Goal: Information Seeking & Learning: Check status

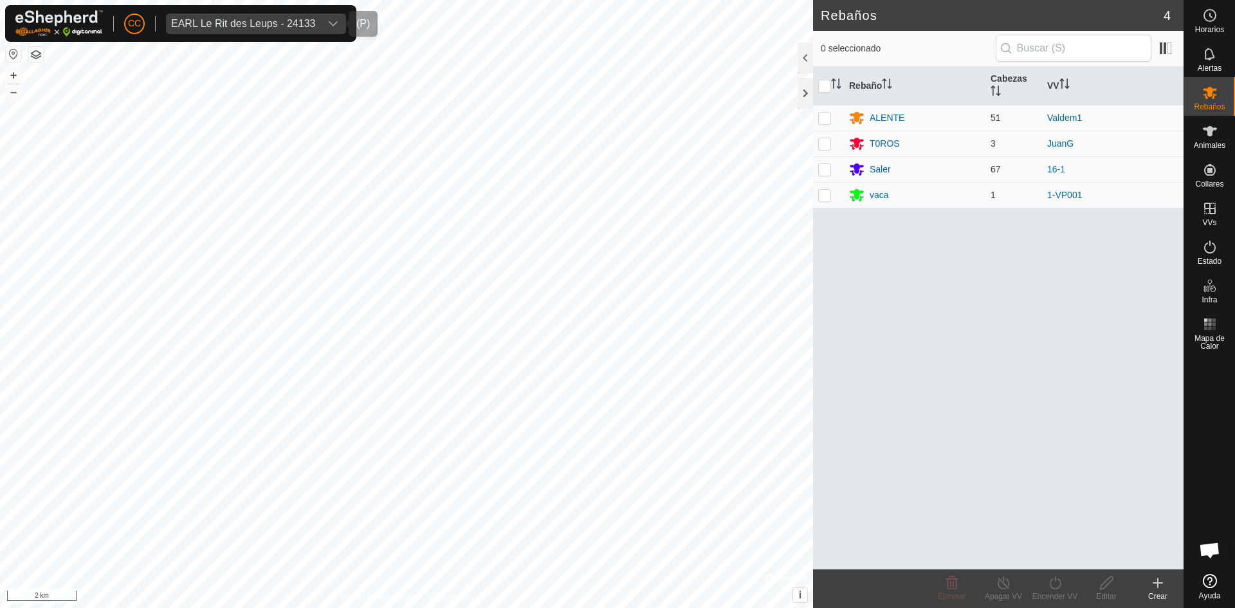
click at [267, 24] on div "EARL Le Rit des Leups - 24133" at bounding box center [243, 24] width 144 height 10
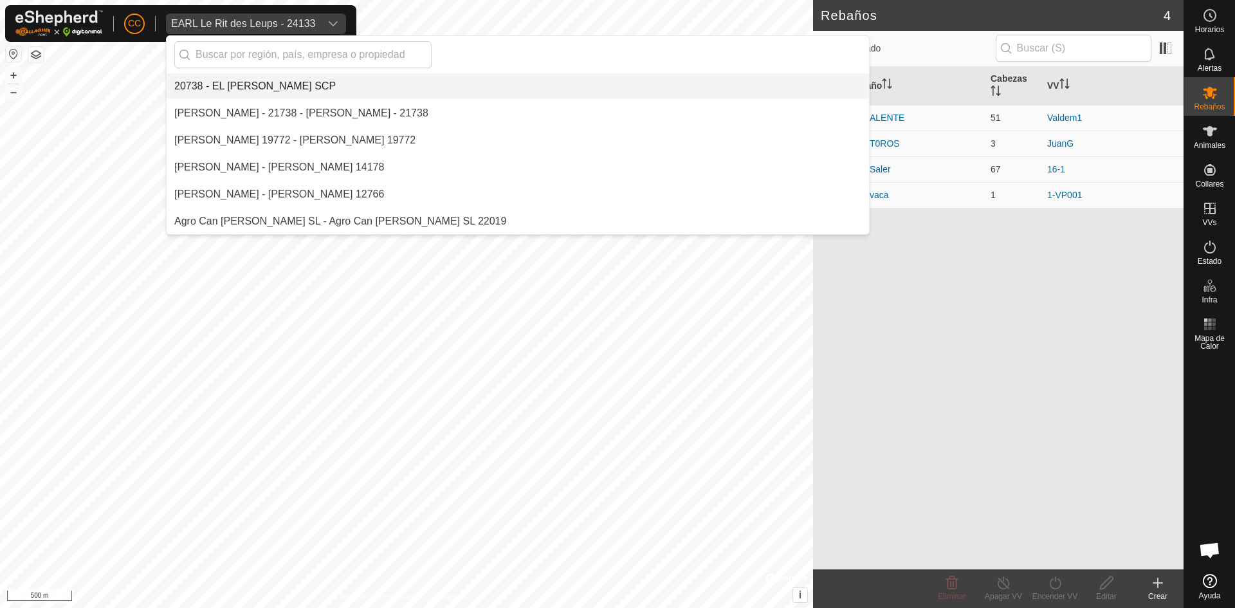
scroll to position [2621, 0]
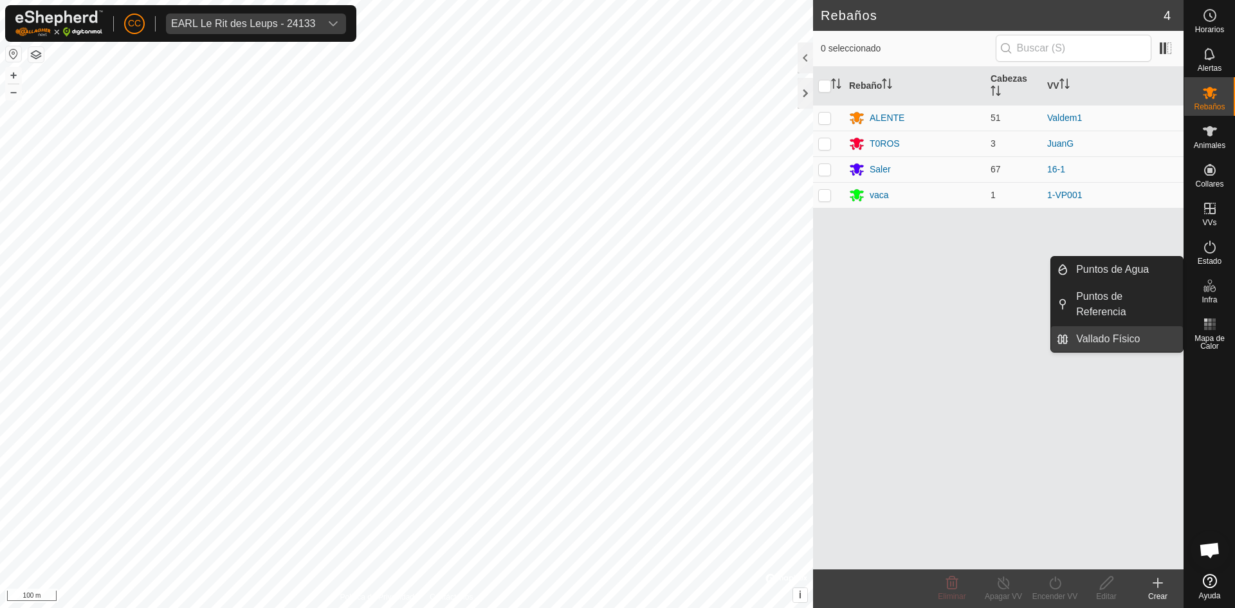
click at [1115, 339] on link "Vallado Físico" at bounding box center [1126, 339] width 115 height 26
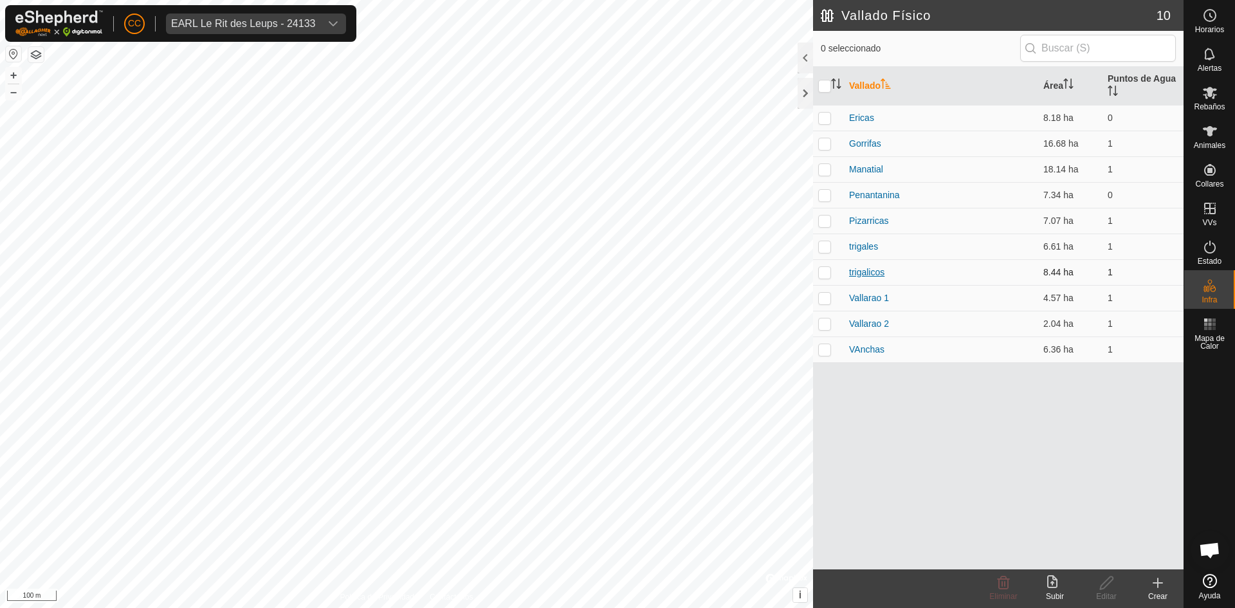
click at [855, 270] on link "trigalicos" at bounding box center [866, 272] width 35 height 10
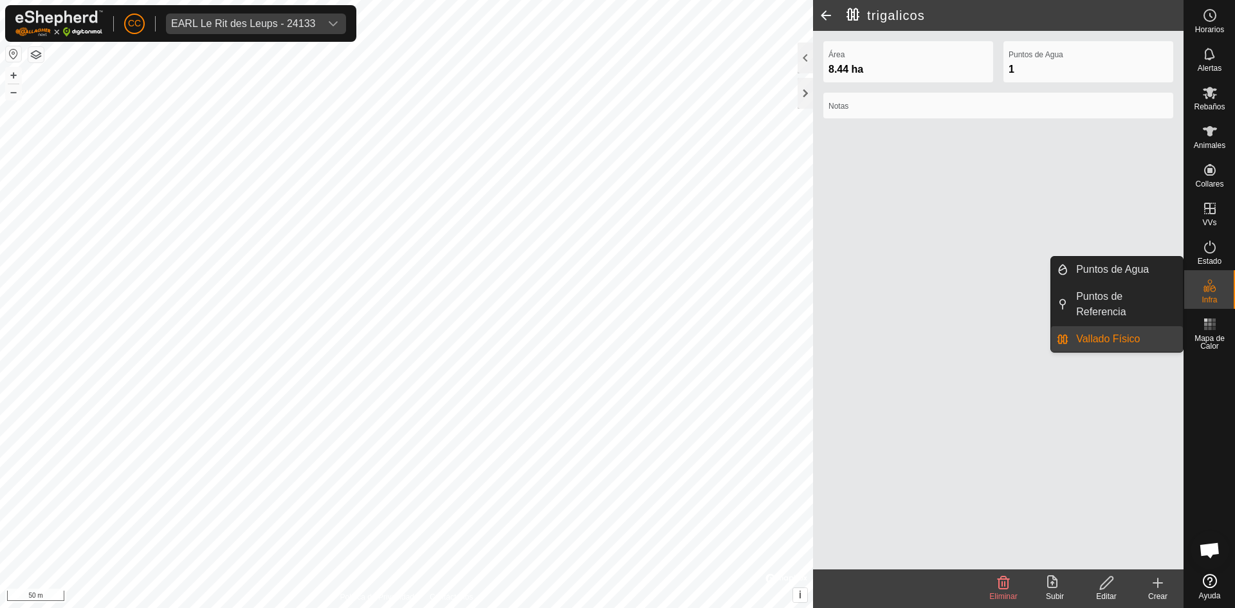
click at [1206, 284] on icon at bounding box center [1210, 285] width 15 height 15
click at [1119, 297] on link "Puntos de Referencia" at bounding box center [1126, 304] width 115 height 41
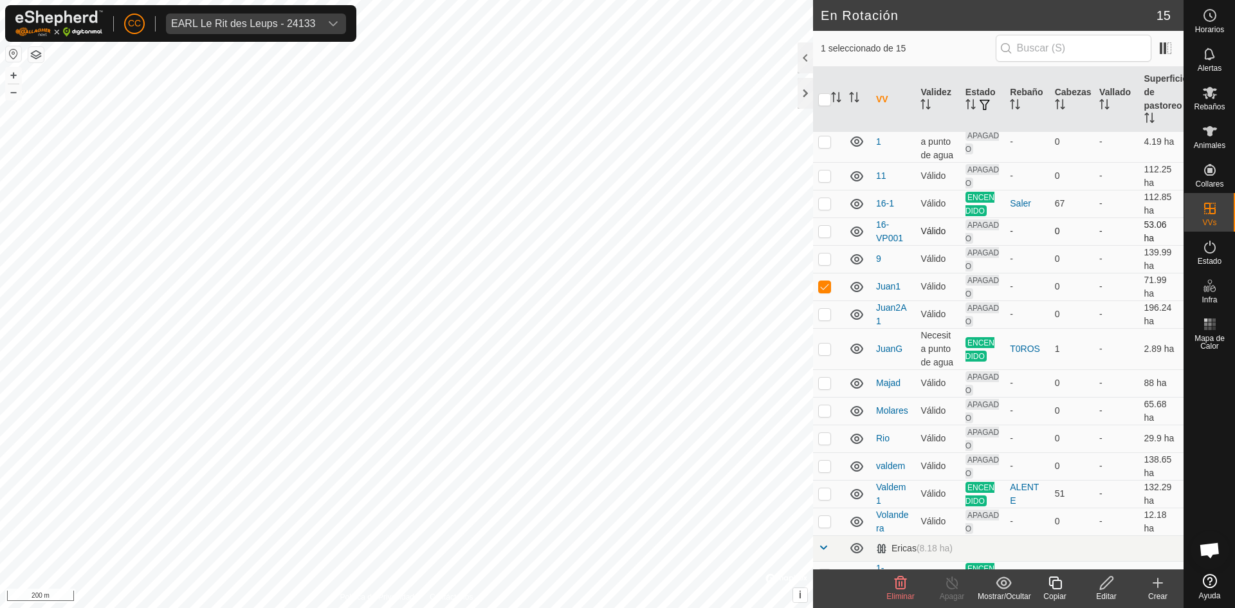
scroll to position [57, 0]
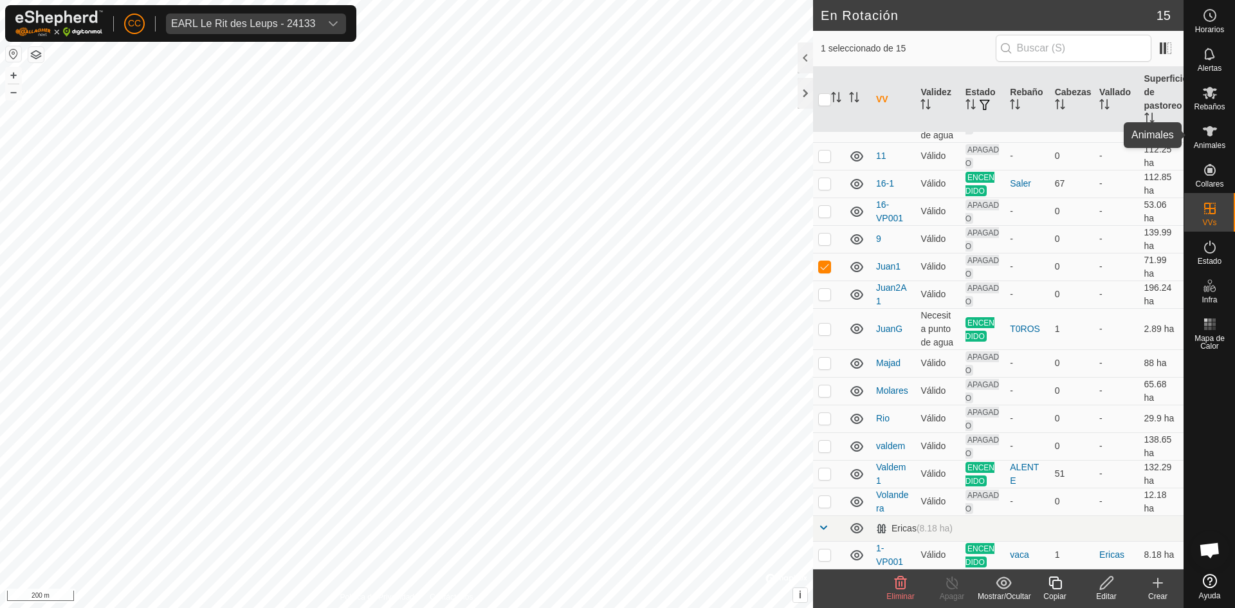
click at [1201, 125] on es-animals-svg-icon at bounding box center [1210, 131] width 23 height 21
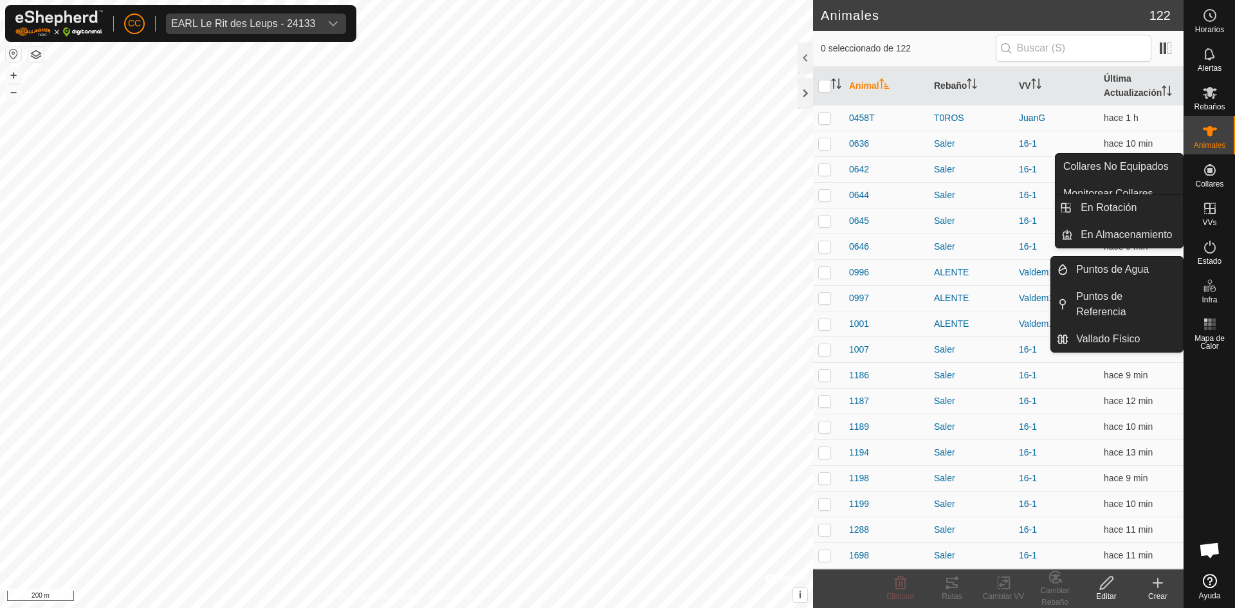
click at [1214, 220] on span "VVs" at bounding box center [1210, 223] width 14 height 8
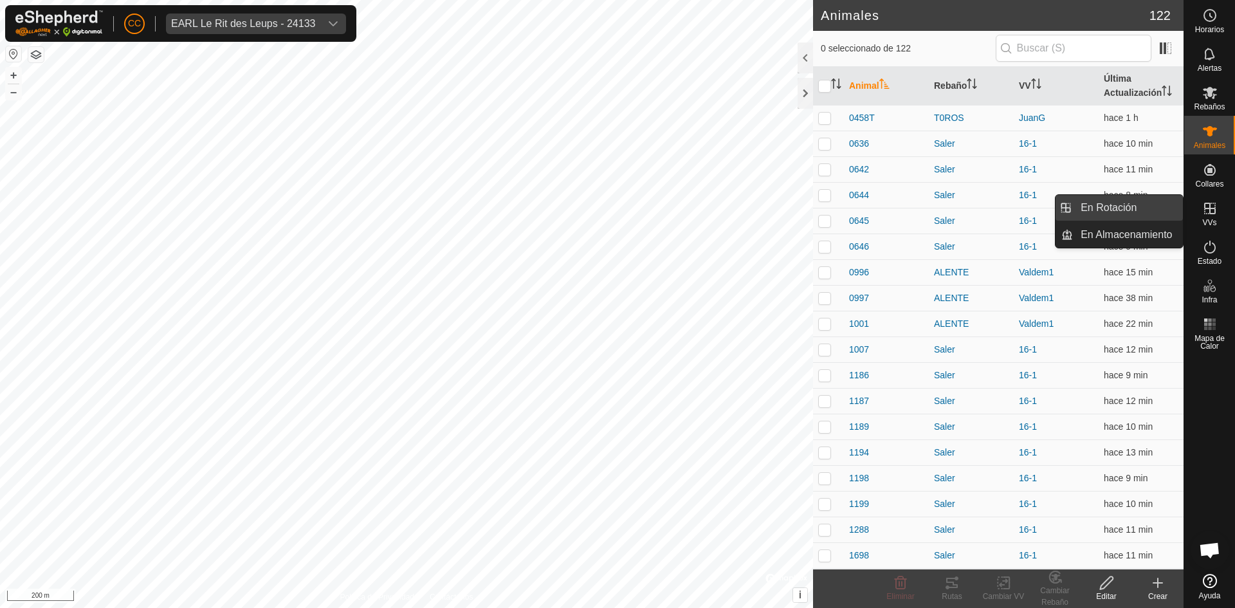
click at [1121, 211] on span "En Rotación" at bounding box center [1109, 207] width 56 height 15
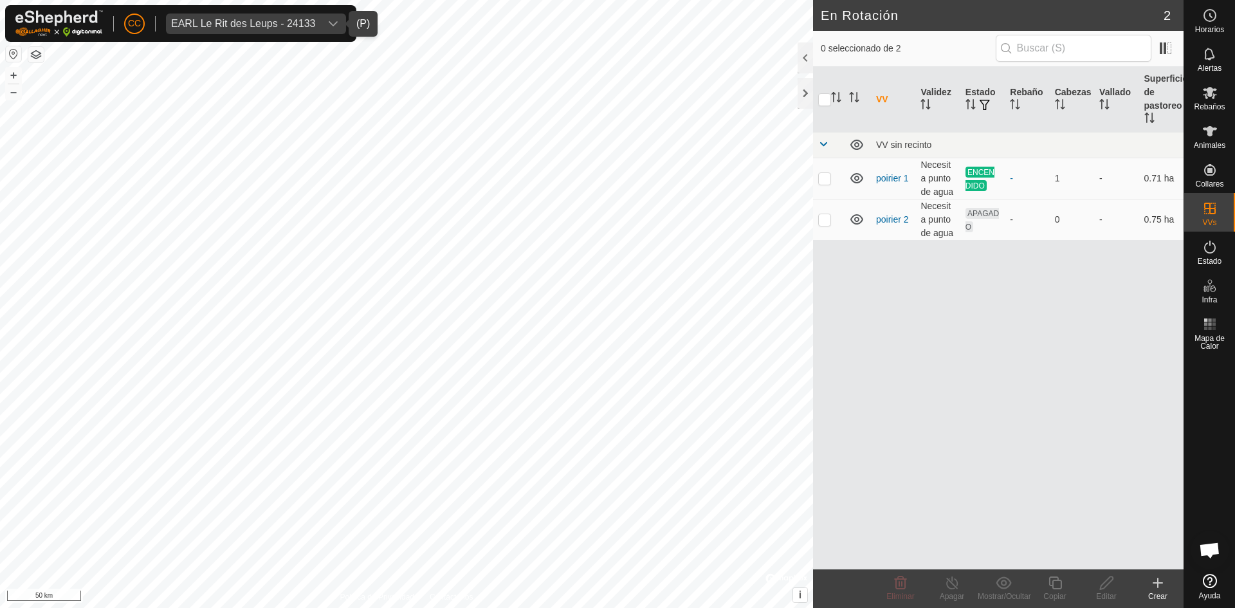
click at [317, 22] on span "EARL Le Rit des Leups - 24133" at bounding box center [243, 24] width 154 height 21
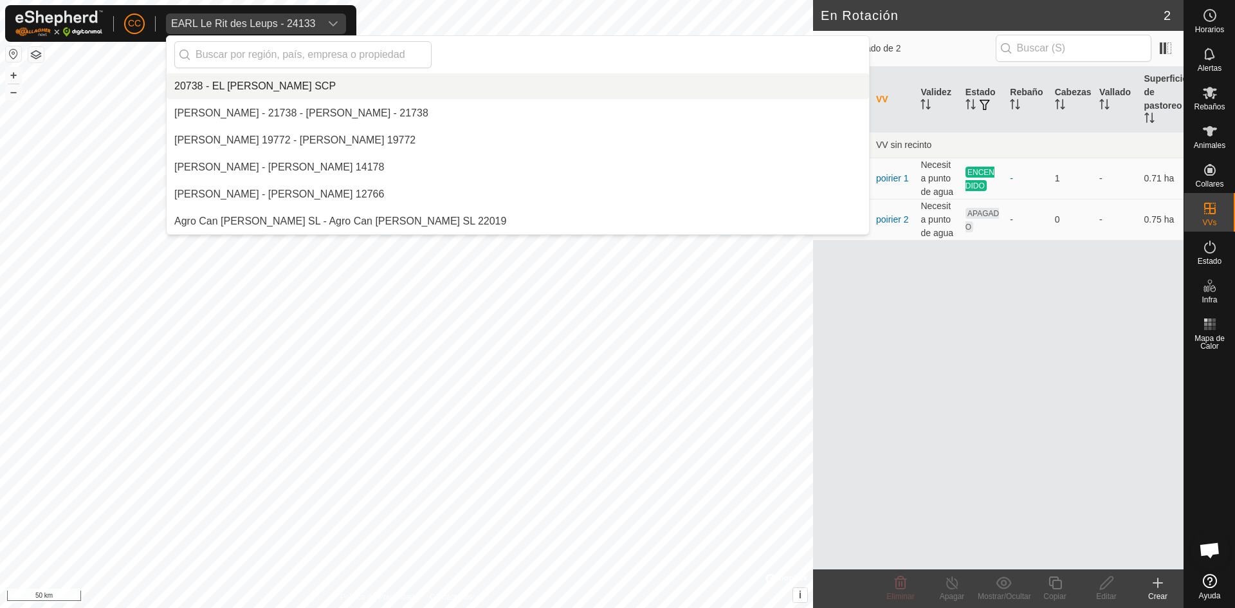
scroll to position [2621, 0]
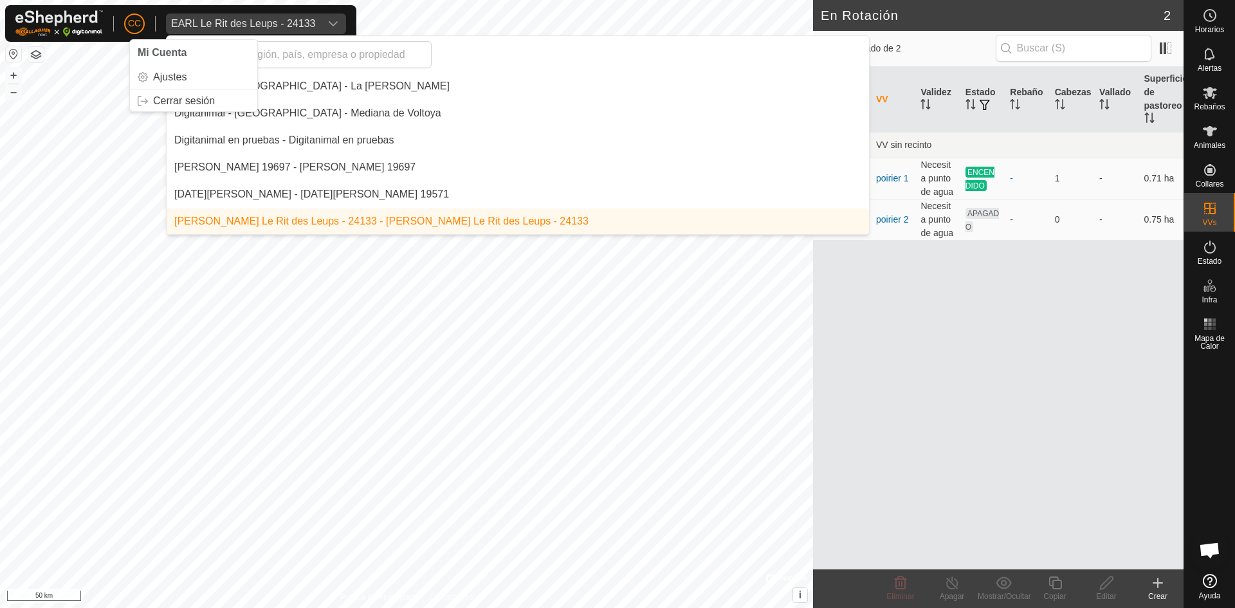
click at [15, 51] on button "button" at bounding box center [13, 53] width 15 height 15
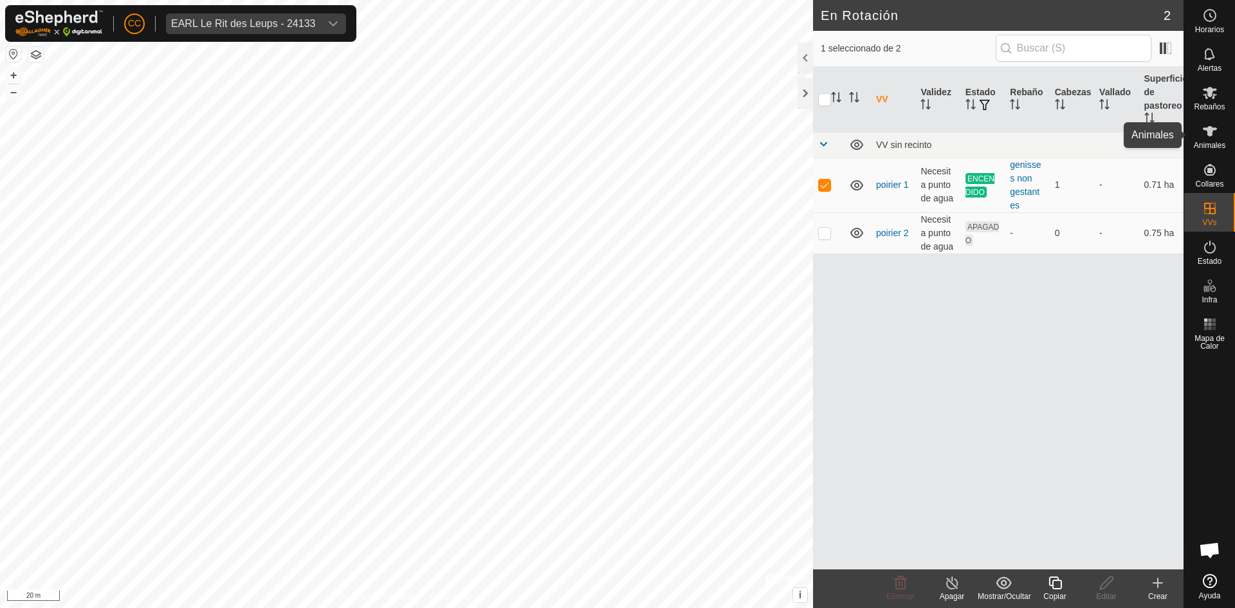
click at [1204, 142] on span "Animales" at bounding box center [1210, 146] width 32 height 8
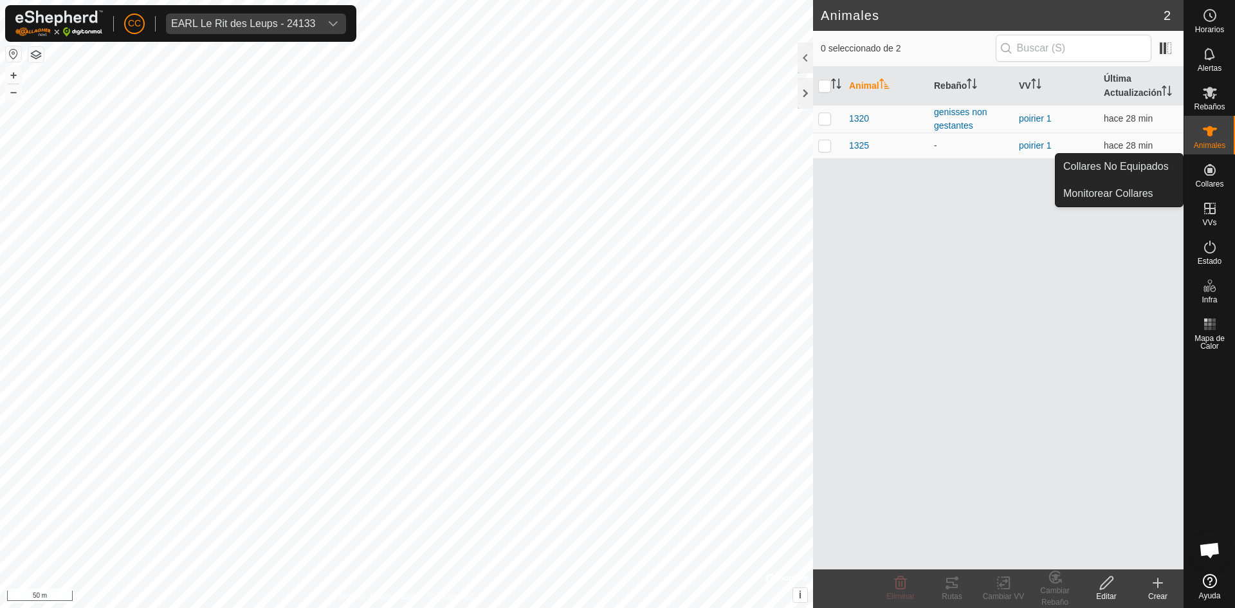
click at [1098, 174] on link "Collares No Equipados" at bounding box center [1119, 167] width 127 height 26
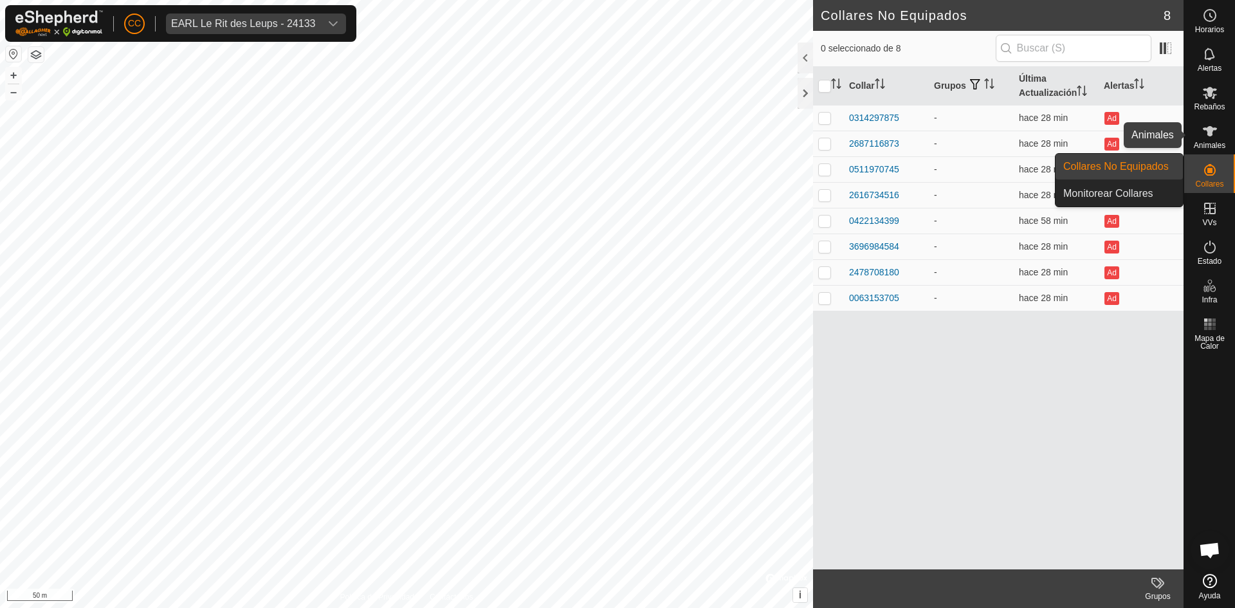
click at [1214, 137] on icon at bounding box center [1210, 131] width 15 height 15
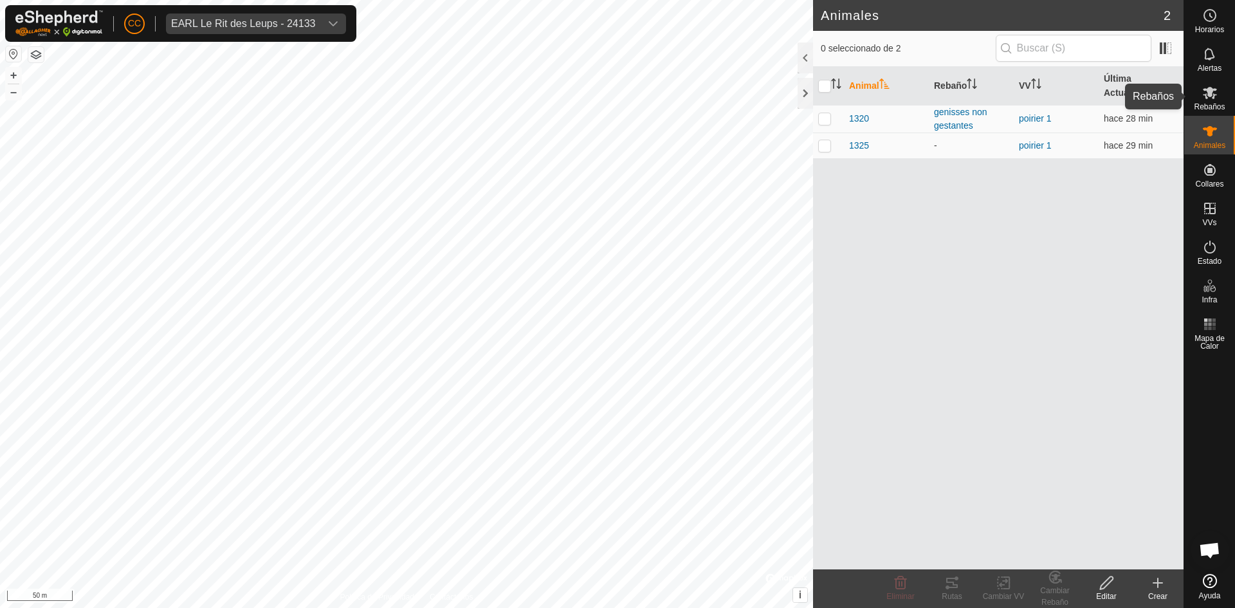
click at [1205, 92] on icon at bounding box center [1210, 92] width 15 height 15
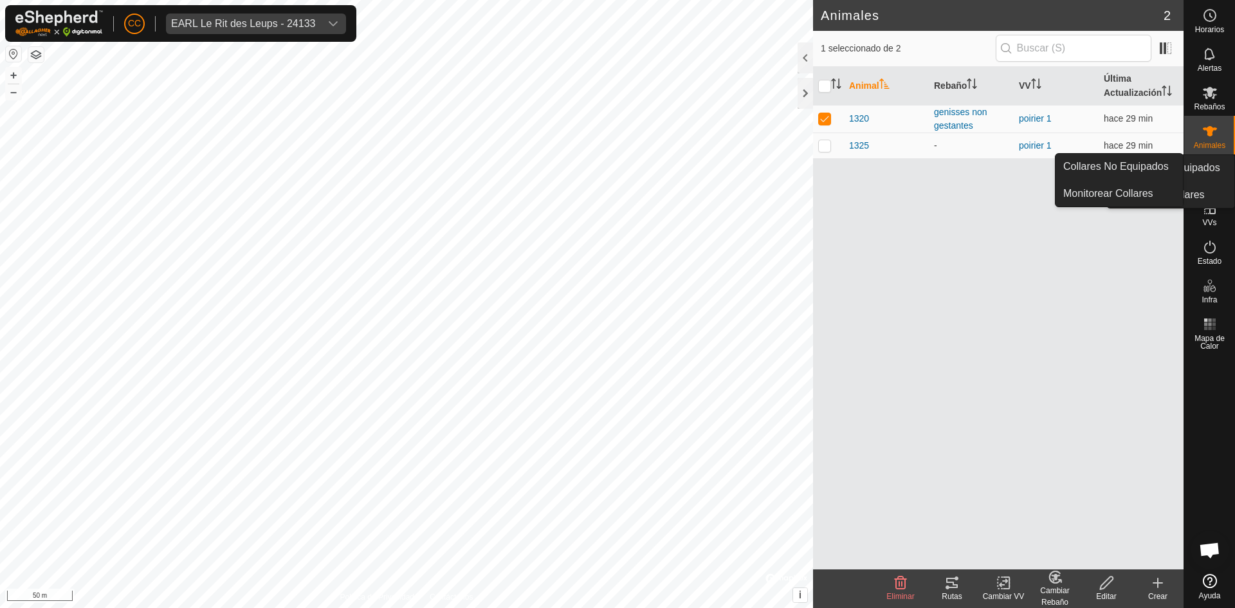
click at [1206, 176] on icon at bounding box center [1210, 169] width 15 height 15
click at [1134, 171] on link "Collares No Equipados" at bounding box center [1119, 167] width 127 height 26
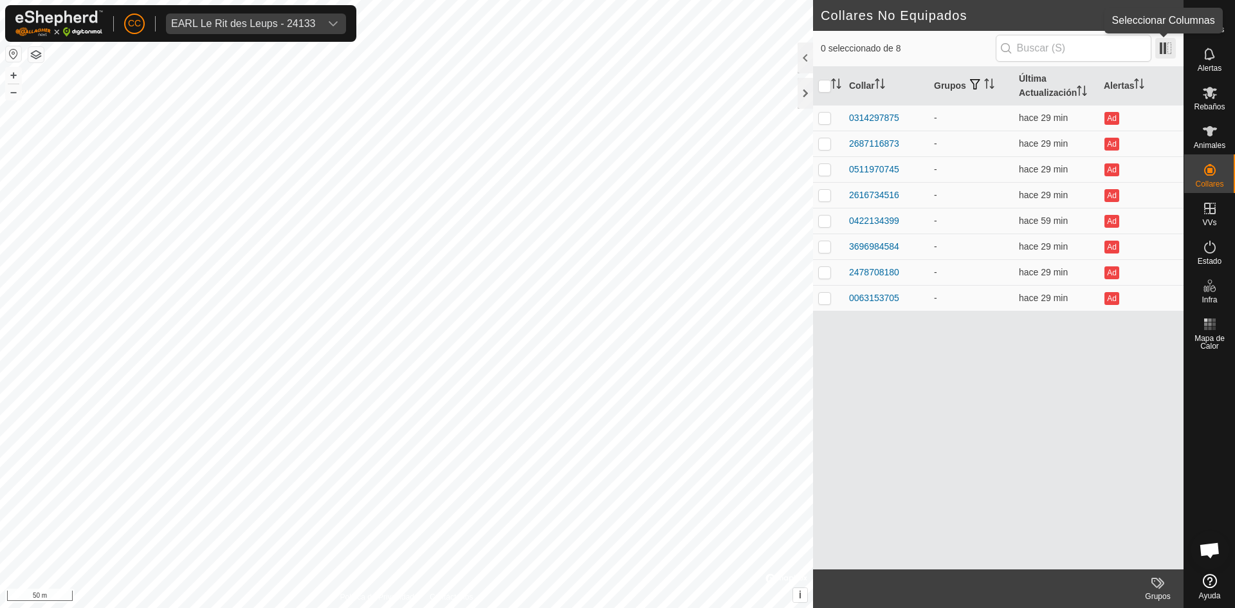
click at [1161, 55] on span at bounding box center [1166, 48] width 21 height 21
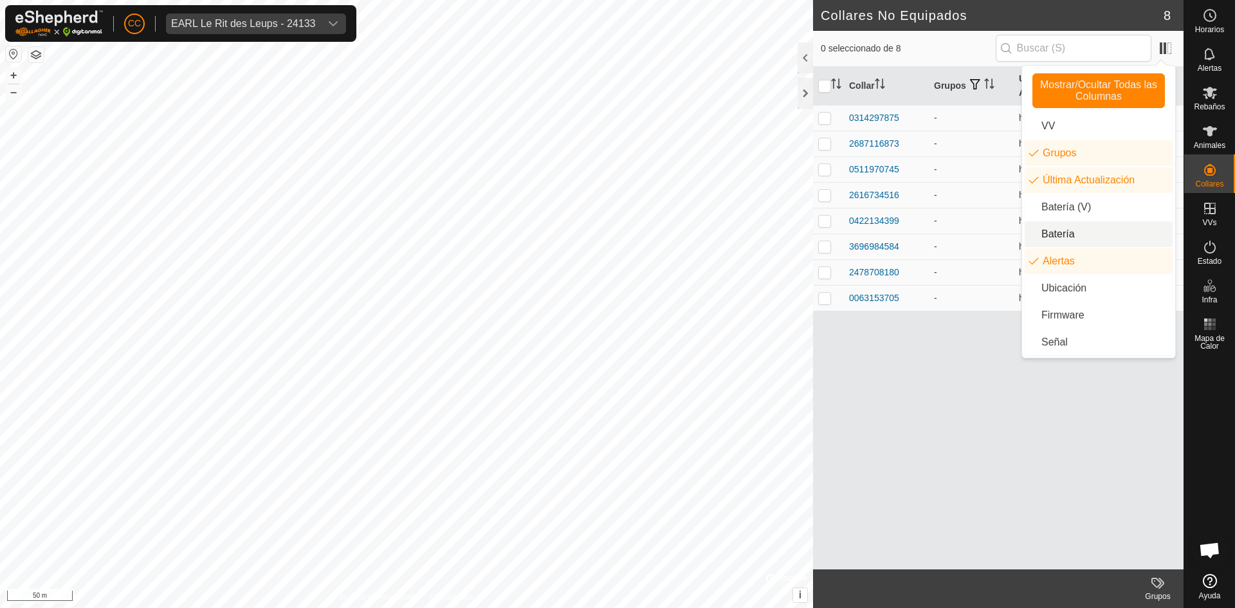
click at [1071, 234] on li "Batería" at bounding box center [1099, 234] width 148 height 26
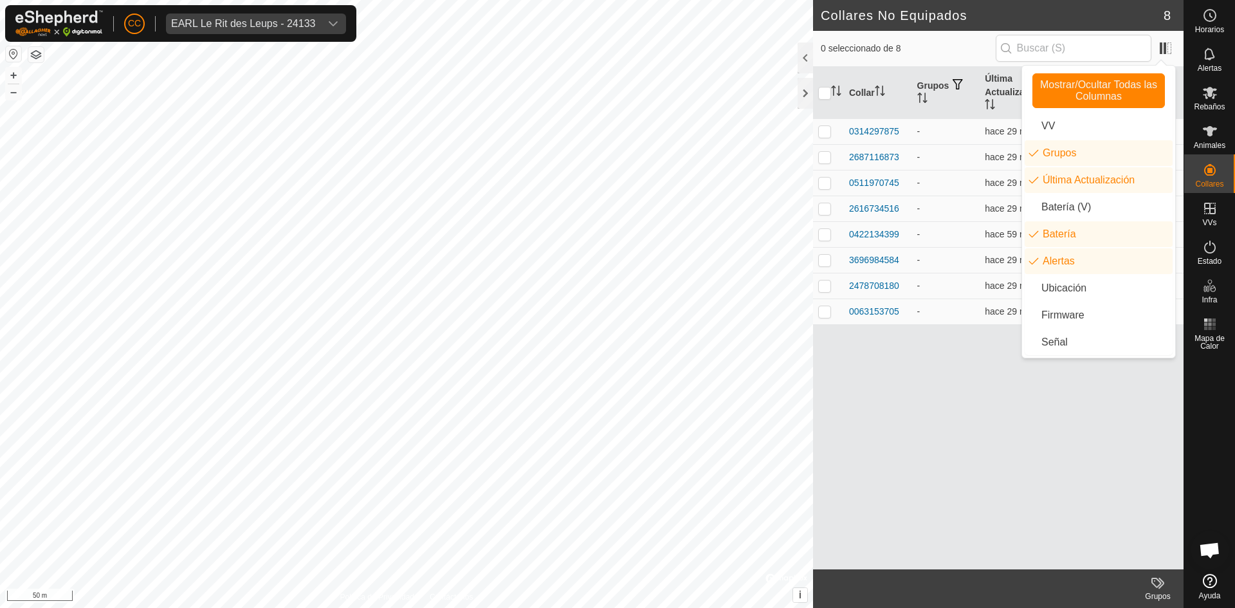
click at [916, 400] on div "Collar Grupos Última Actualización Batería Alertas 0314297875 - hace 29 min Ad …" at bounding box center [998, 318] width 371 height 503
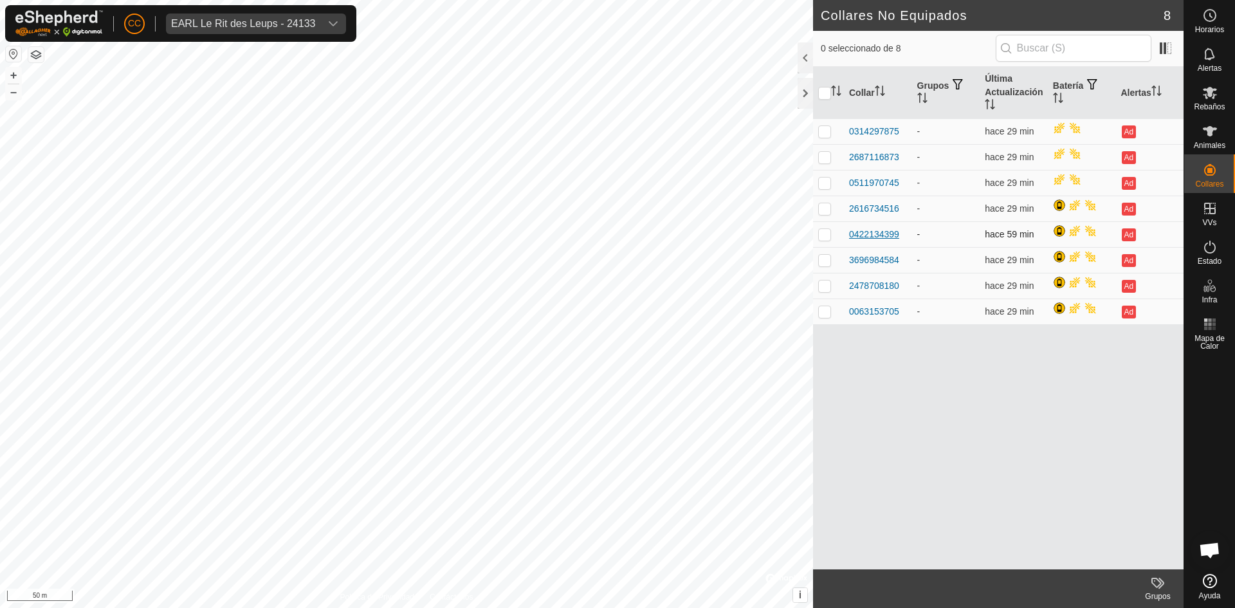
click at [884, 235] on div "0422134399" at bounding box center [874, 235] width 50 height 14
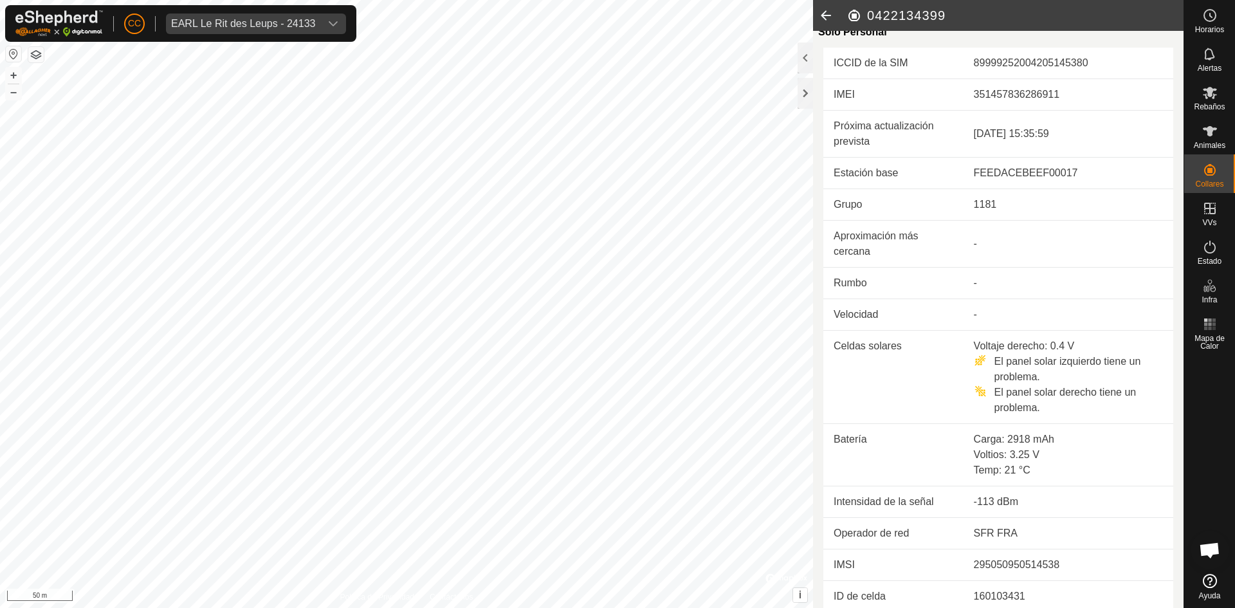
scroll to position [313, 0]
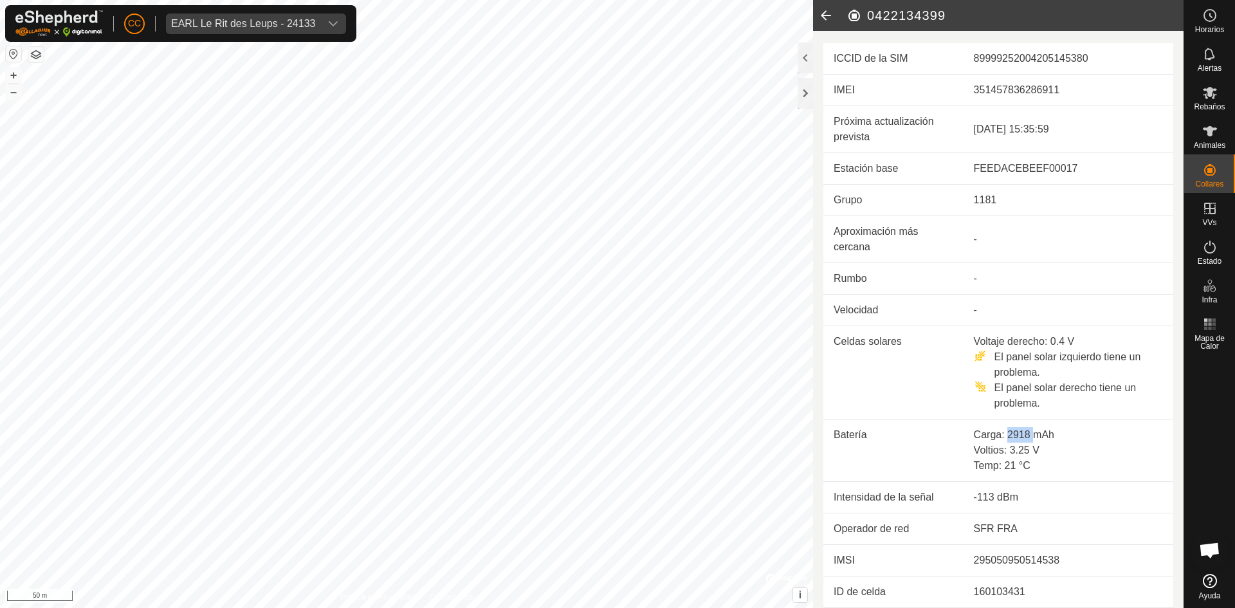
drag, startPoint x: 1006, startPoint y: 434, endPoint x: 1031, endPoint y: 429, distance: 25.8
click at [1031, 429] on div "Carga: 2918 mAh" at bounding box center [1068, 434] width 189 height 15
click at [1047, 436] on div "Carga: 2918 mAh" at bounding box center [1068, 434] width 189 height 15
drag, startPoint x: 1051, startPoint y: 435, endPoint x: 1004, endPoint y: 432, distance: 46.4
click at [1004, 432] on div "Carga: 2918 mAh" at bounding box center [1068, 434] width 189 height 15
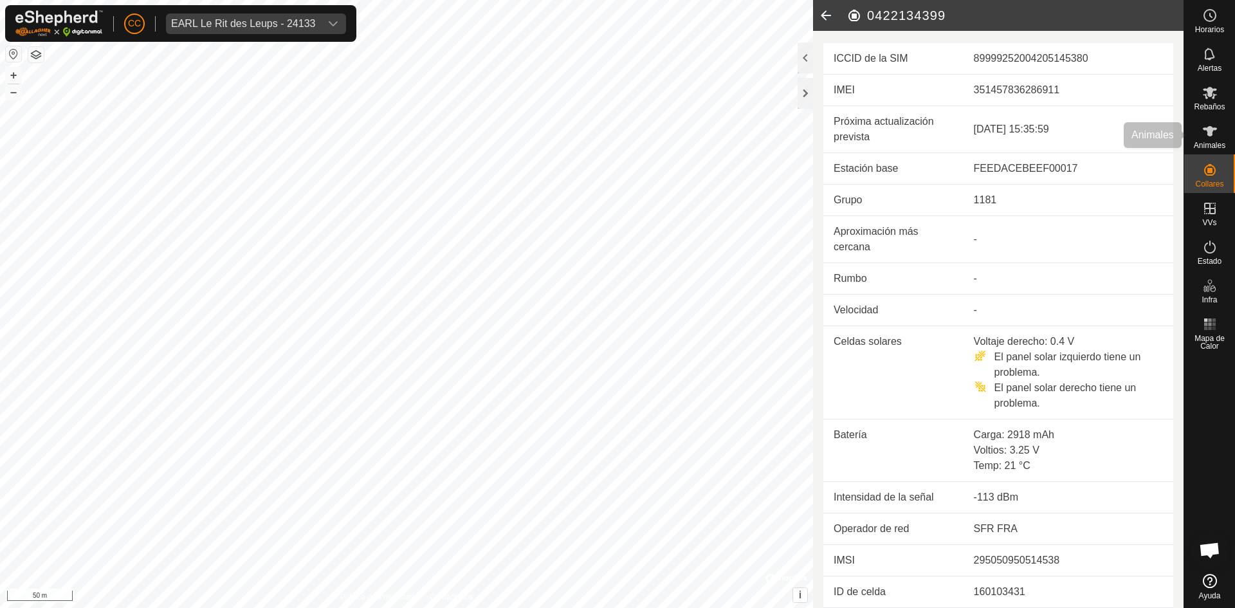
click at [1202, 139] on es-animals-svg-icon at bounding box center [1210, 131] width 23 height 21
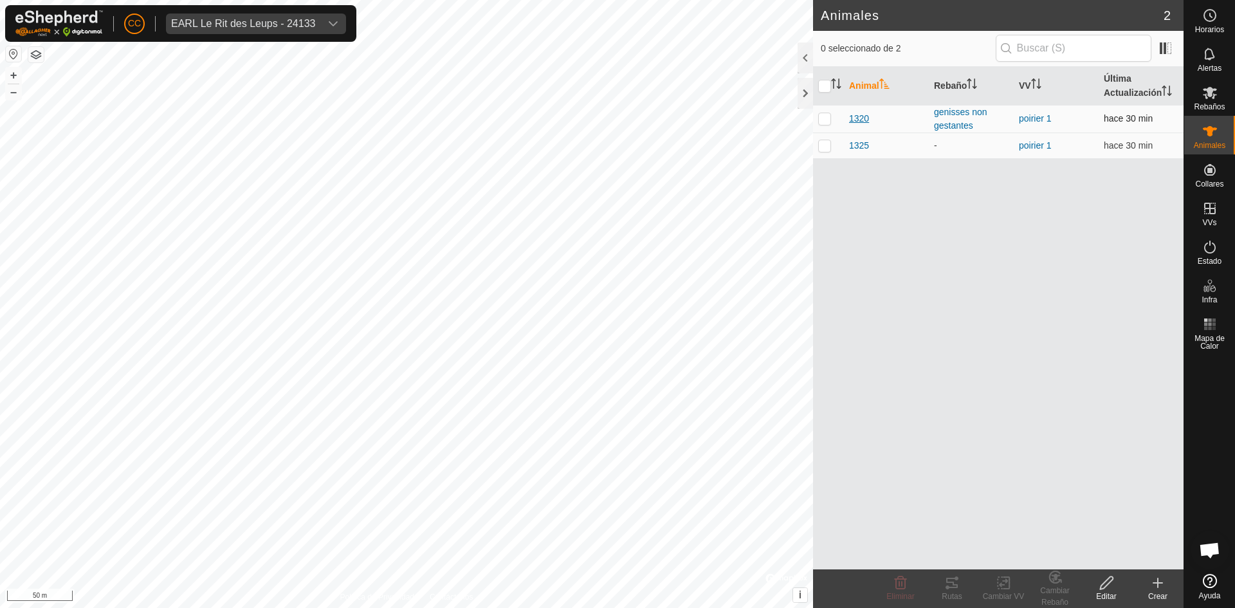
click at [856, 121] on span "1320" at bounding box center [859, 119] width 20 height 14
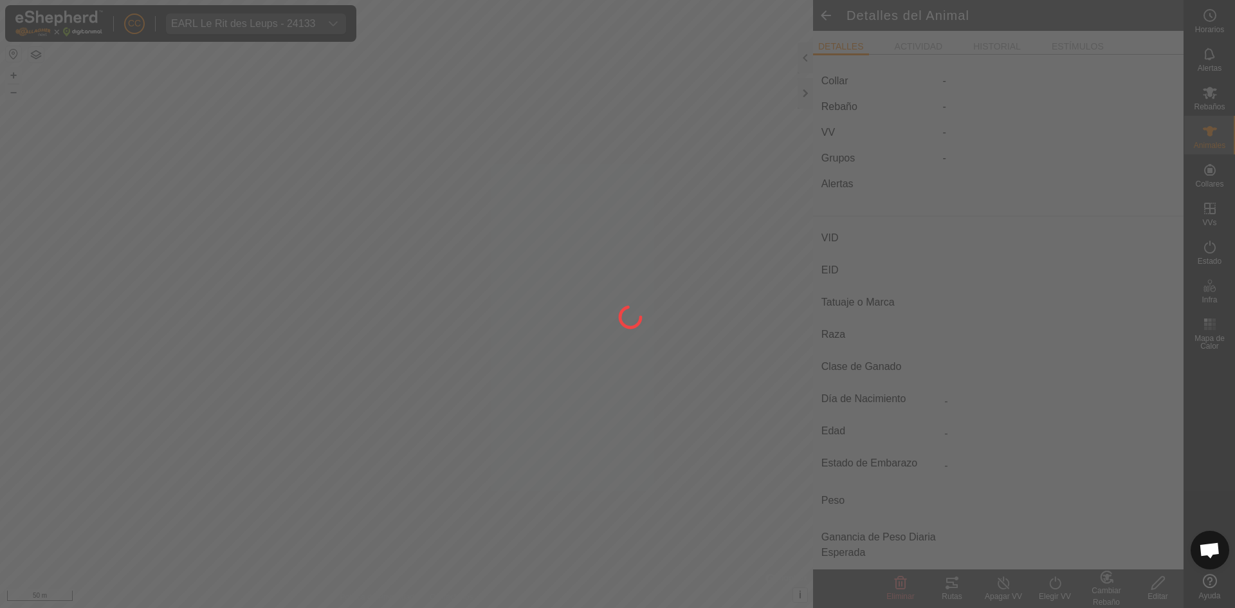
type input "1320"
type input "-"
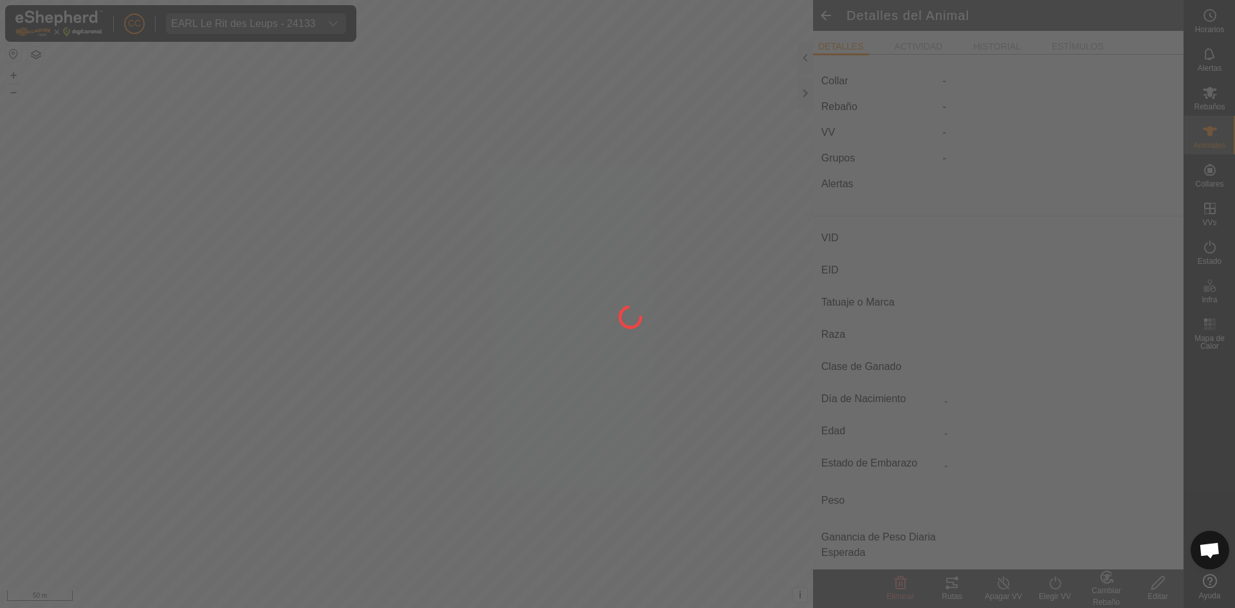
type input "0 kg"
type input "-"
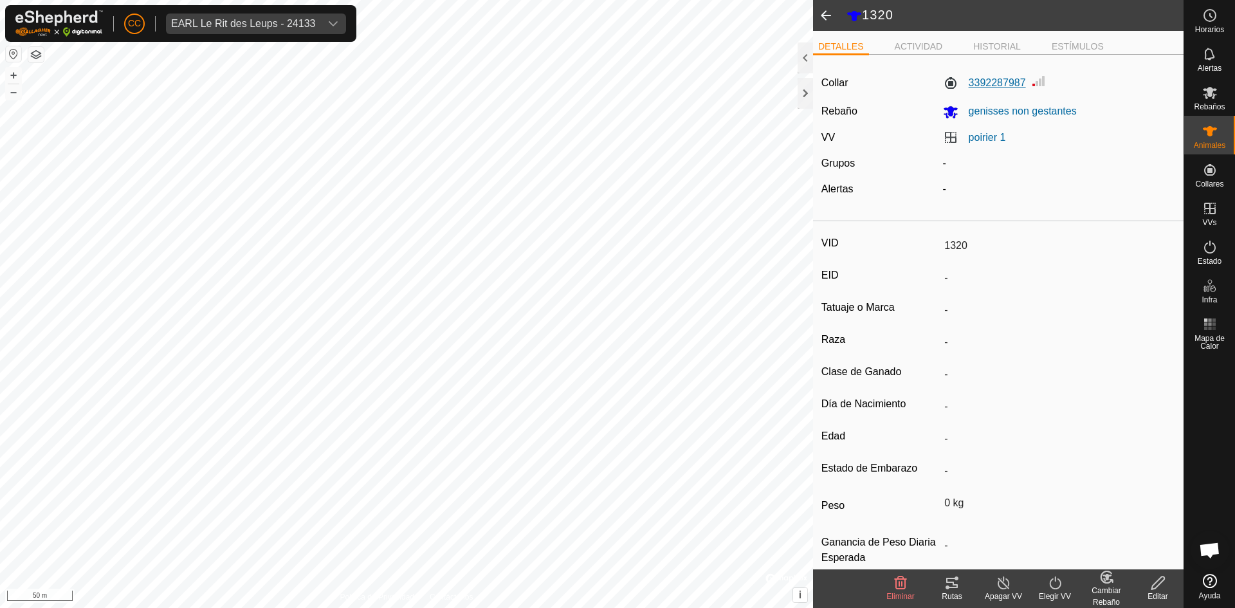
click at [995, 76] on label "3392287987" at bounding box center [984, 82] width 83 height 15
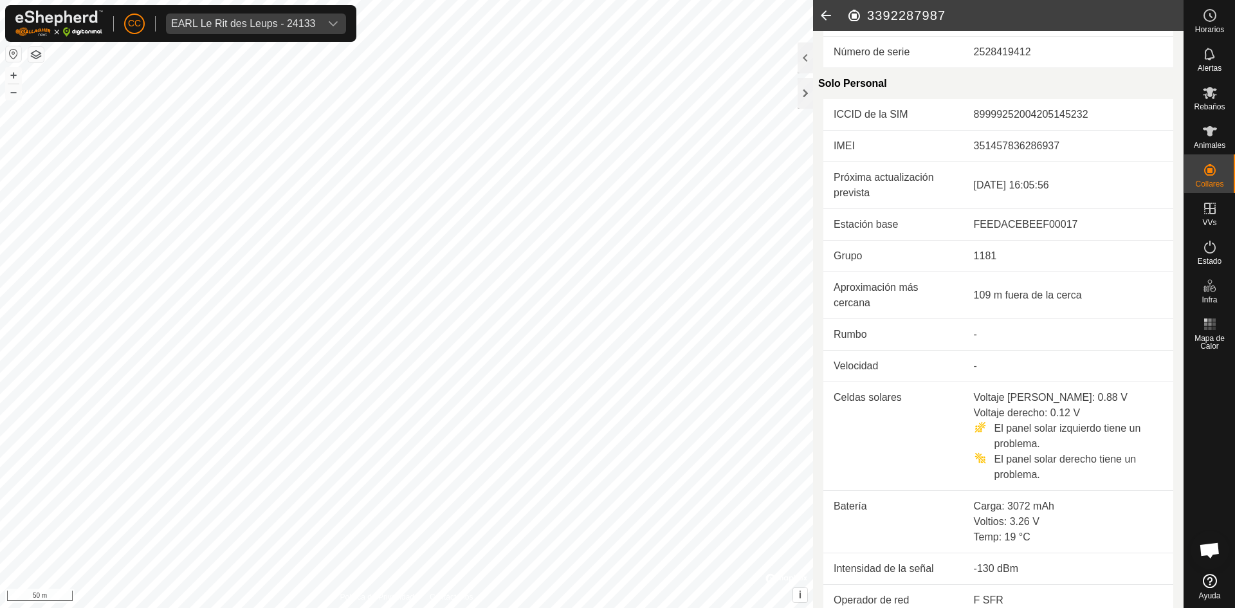
scroll to position [329, 0]
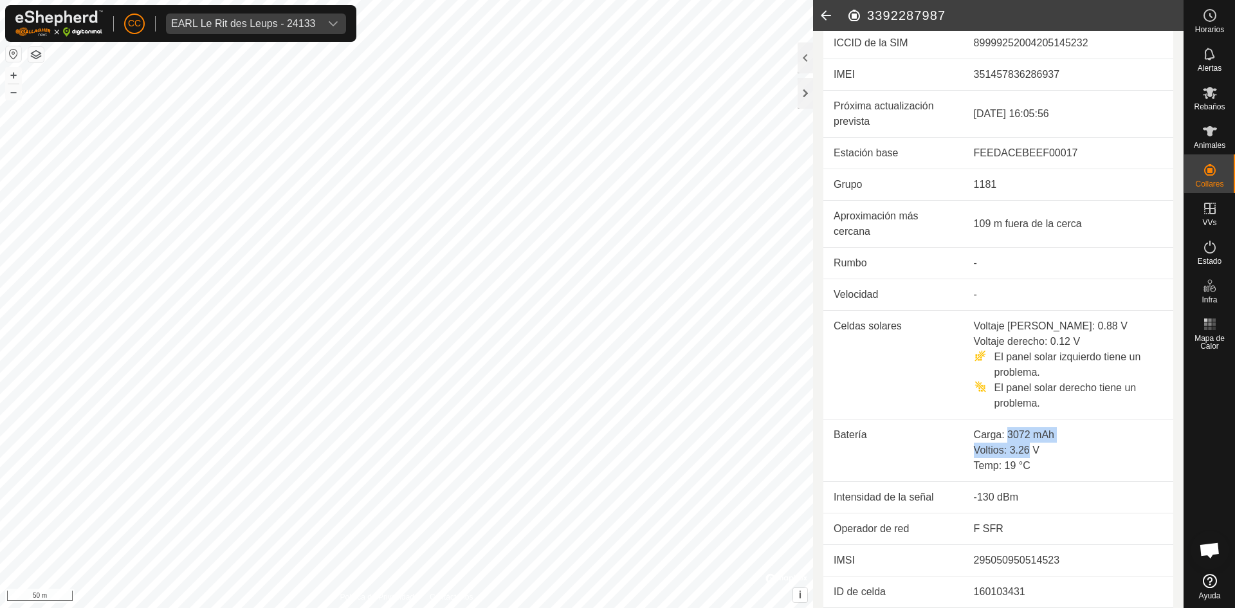
drag, startPoint x: 1006, startPoint y: 439, endPoint x: 1024, endPoint y: 443, distance: 17.8
click at [1024, 443] on td "Carga: 3072 mAh Voltios: 3.26 V Temp: 19 °C" at bounding box center [1069, 450] width 210 height 62
click at [1038, 387] on div "El panel solar derecho tiene un problema." at bounding box center [1068, 395] width 189 height 31
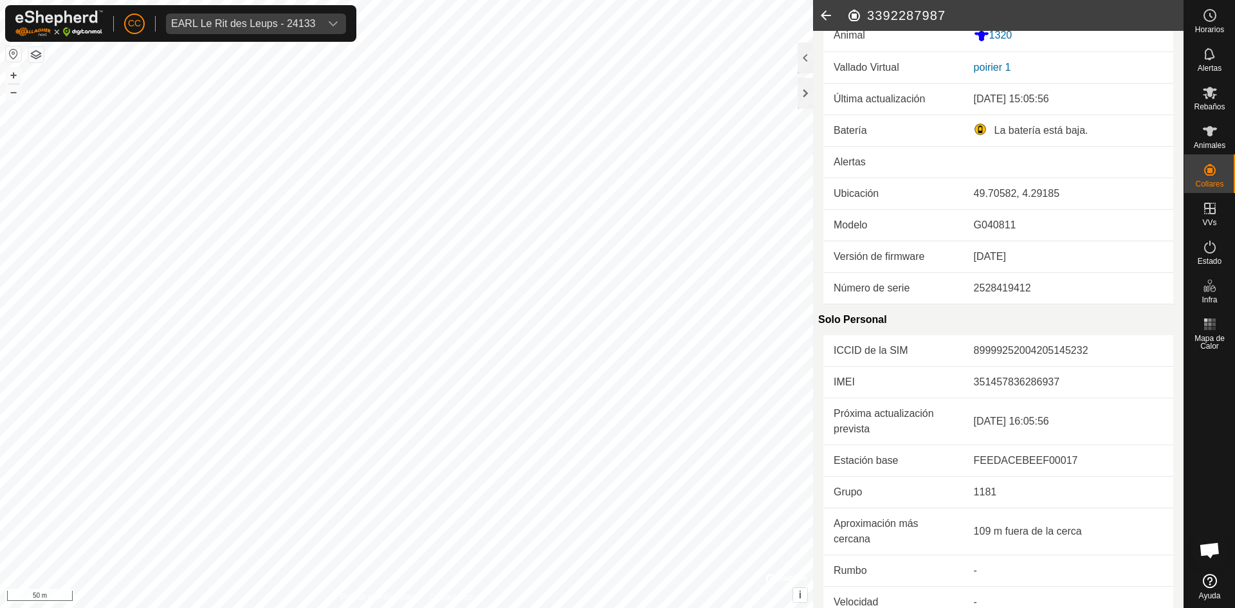
scroll to position [0, 0]
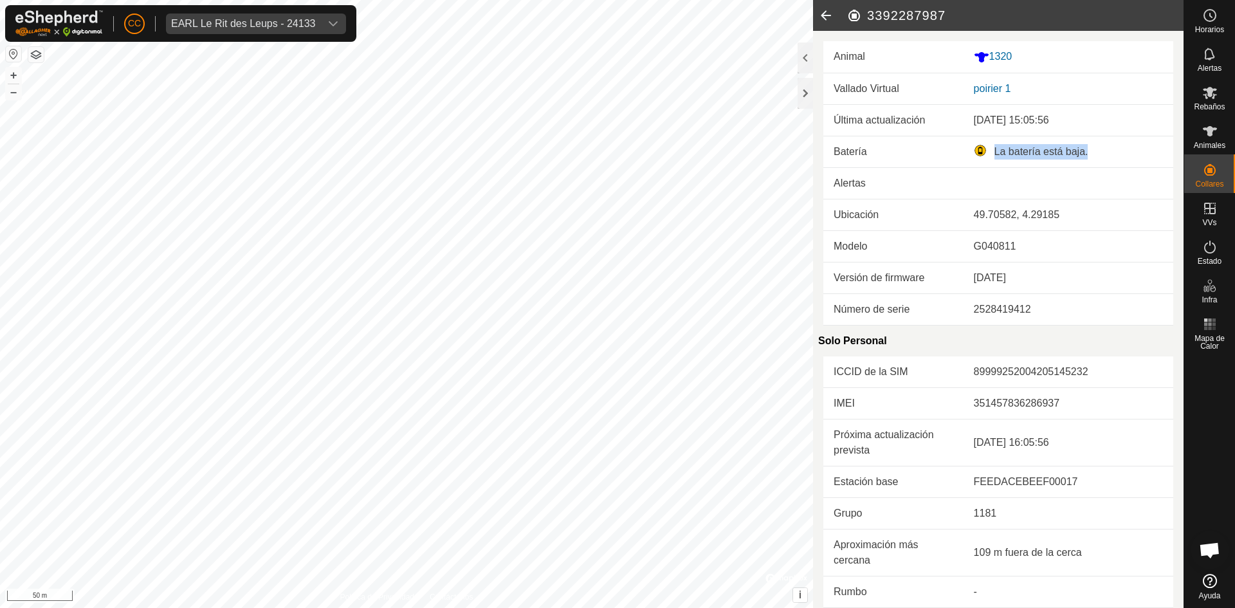
drag, startPoint x: 993, startPoint y: 149, endPoint x: 1087, endPoint y: 161, distance: 95.4
click at [1087, 161] on td "La batería está baja." at bounding box center [1069, 152] width 210 height 32
click at [825, 10] on icon at bounding box center [826, 15] width 26 height 31
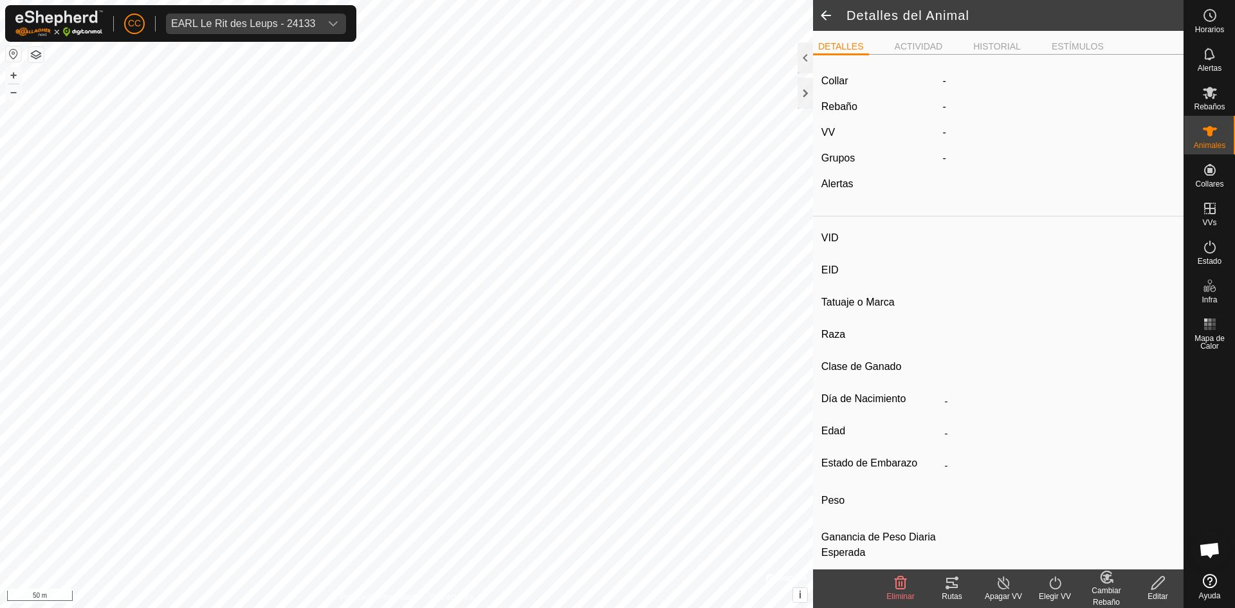
type input "1320"
type input "-"
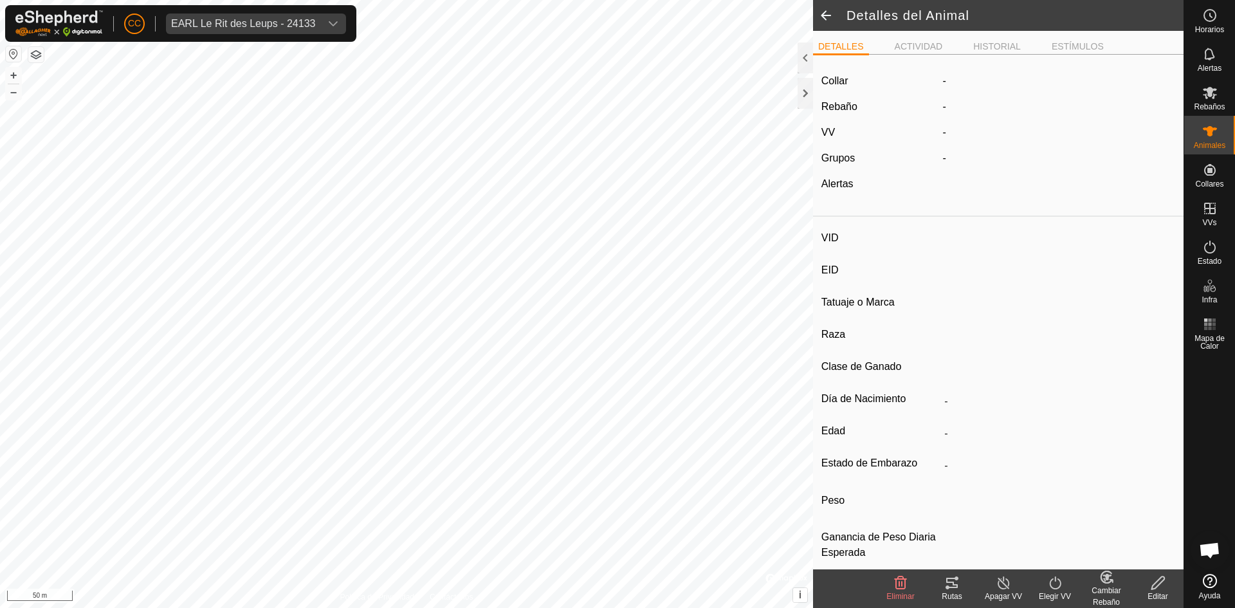
type input "0 kg"
type input "-"
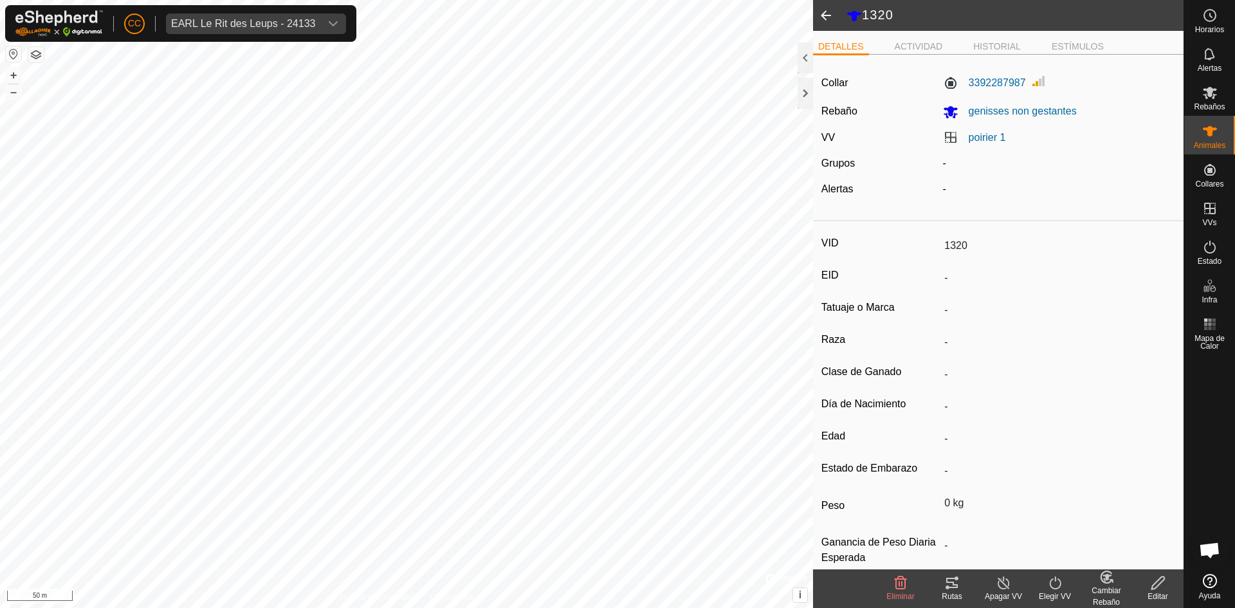
click at [825, 8] on span at bounding box center [826, 15] width 26 height 31
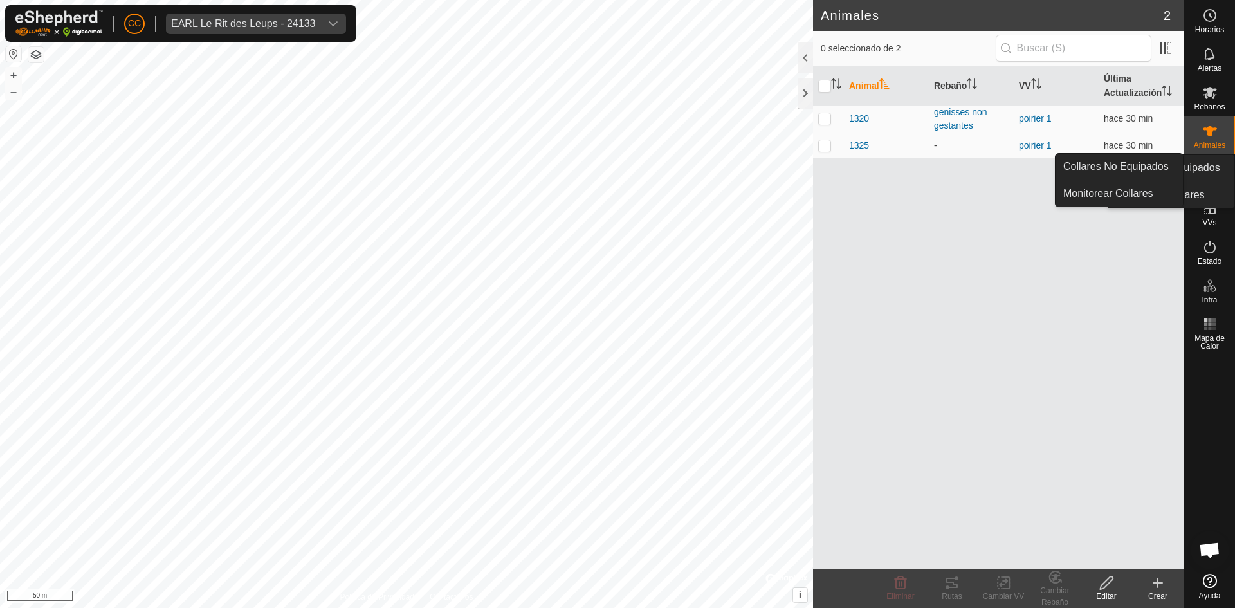
click at [1206, 177] on icon at bounding box center [1210, 169] width 15 height 15
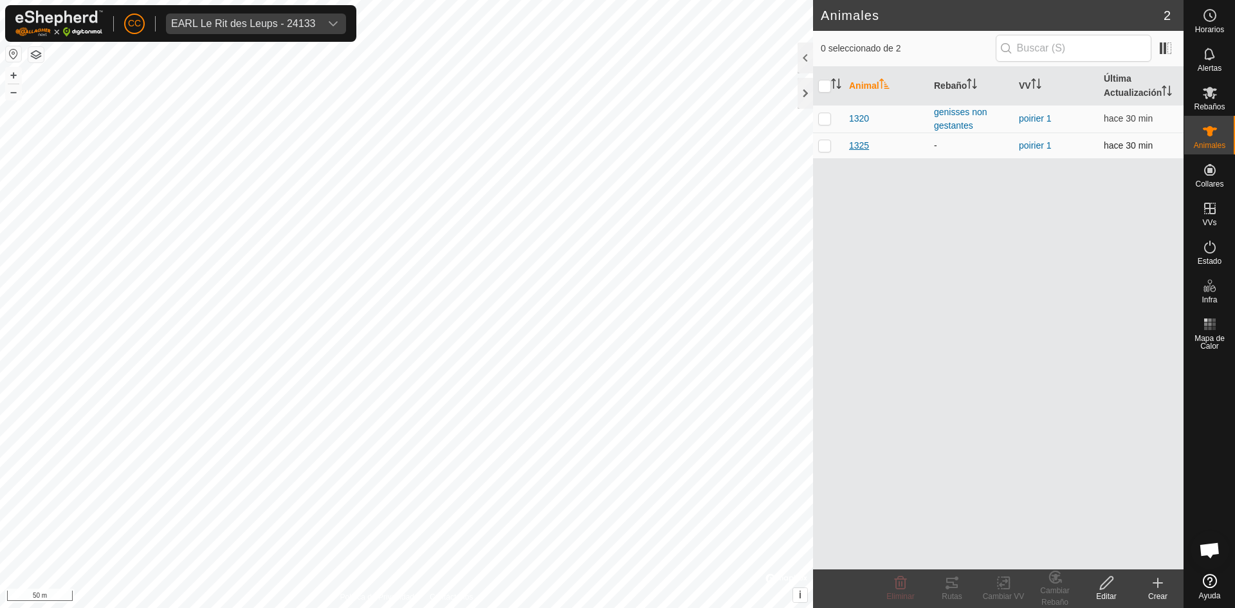
click at [864, 142] on span "1325" at bounding box center [859, 146] width 20 height 14
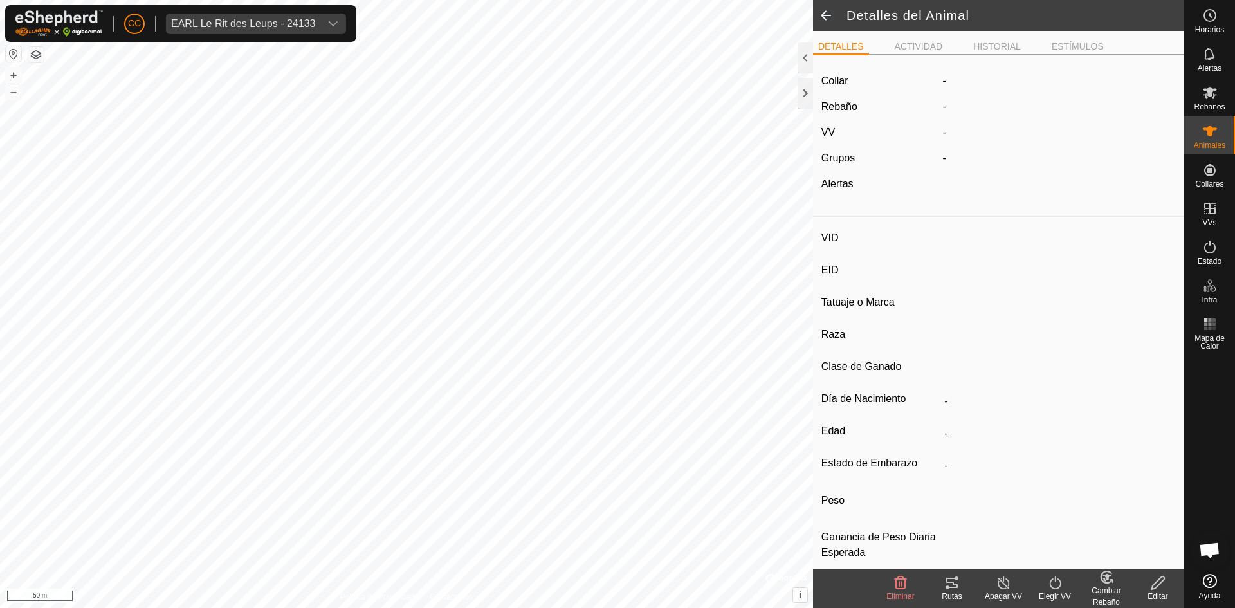
type input "1325"
type input "-"
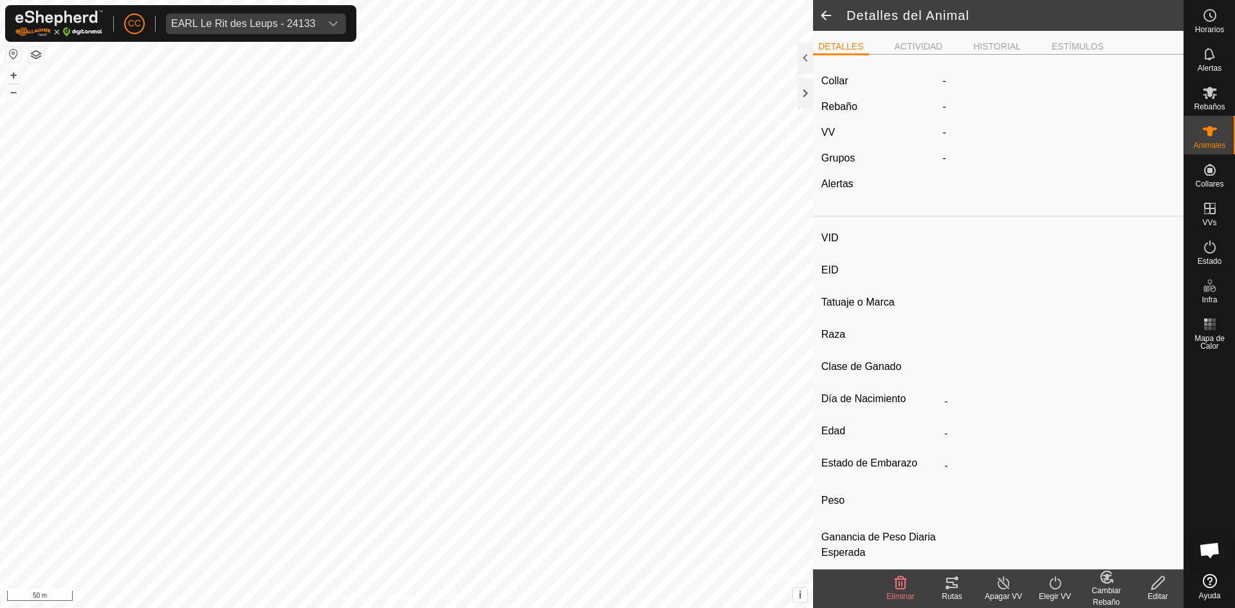
type input "0 kg"
type input "-"
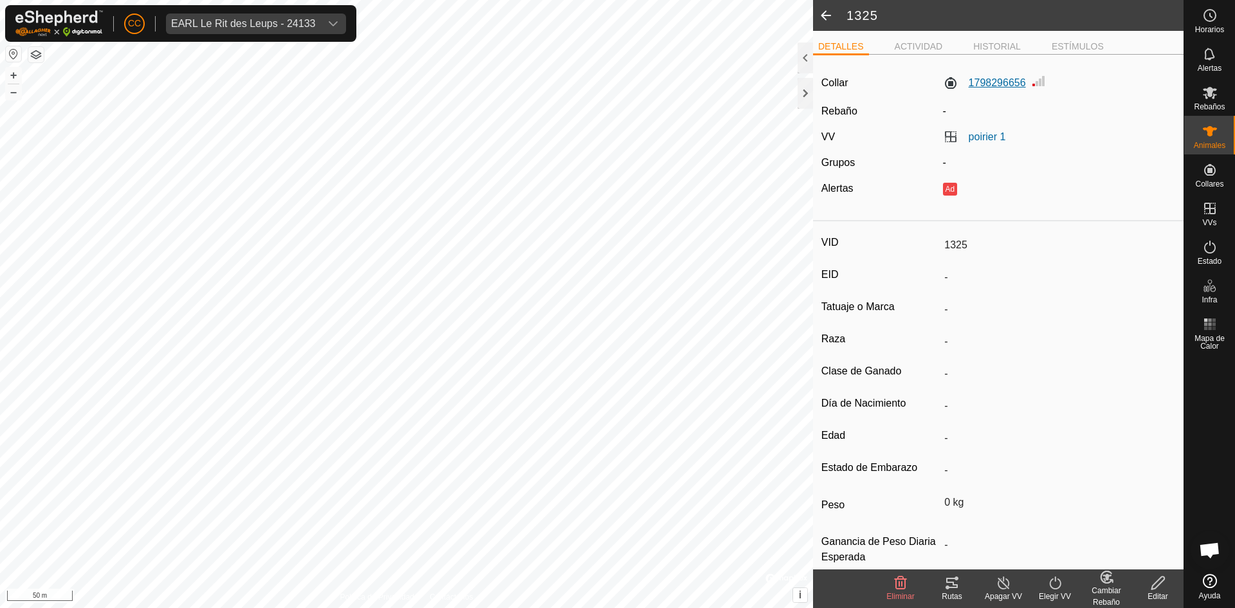
click at [991, 81] on label "1798296656" at bounding box center [984, 82] width 83 height 15
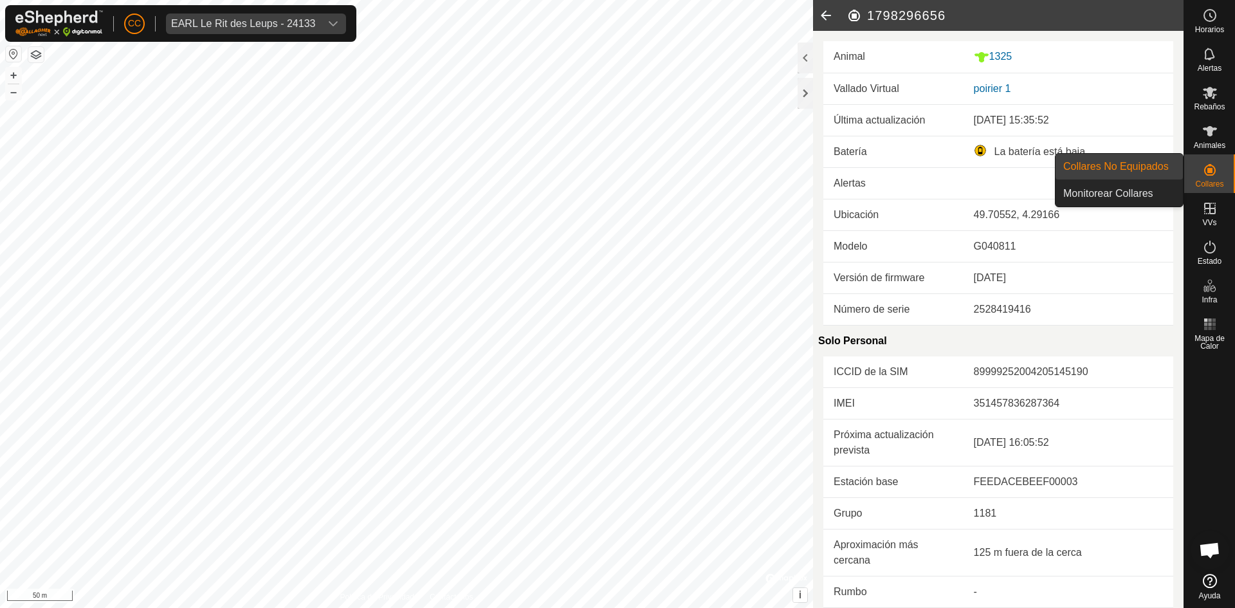
click at [1121, 167] on link "Collares No Equipados" at bounding box center [1119, 167] width 127 height 26
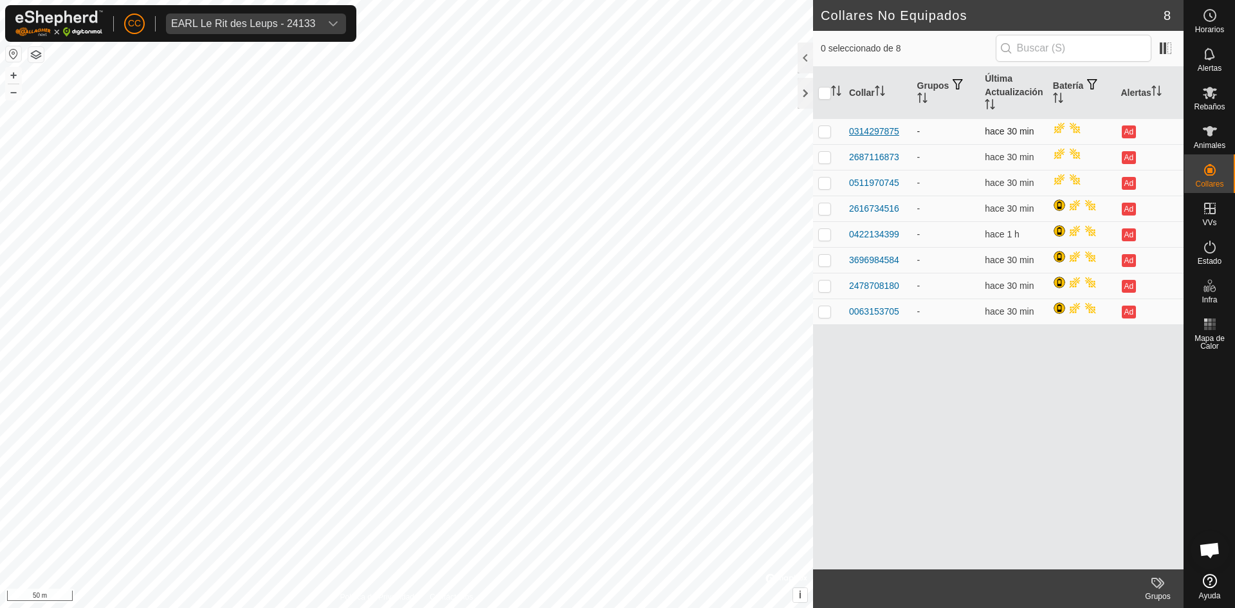
click at [871, 125] on div "0314297875" at bounding box center [874, 132] width 50 height 14
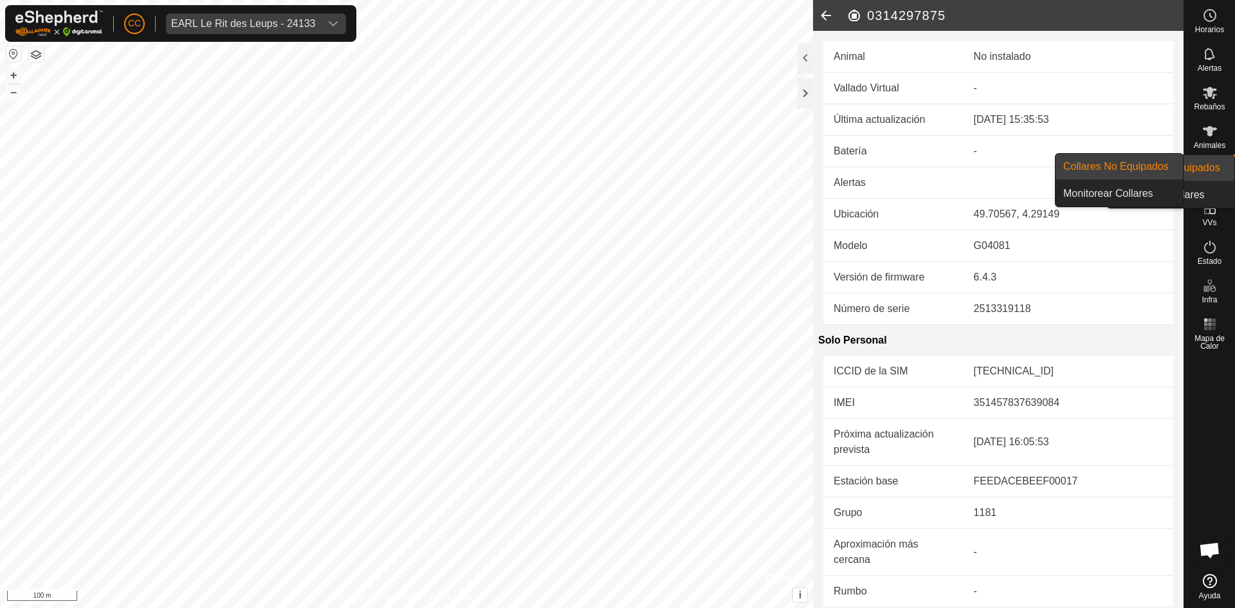
click at [1213, 172] on icon at bounding box center [1210, 169] width 15 height 15
click at [1161, 171] on link "Collares No Equipados" at bounding box center [1119, 167] width 127 height 26
